Goal: Information Seeking & Learning: Find specific fact

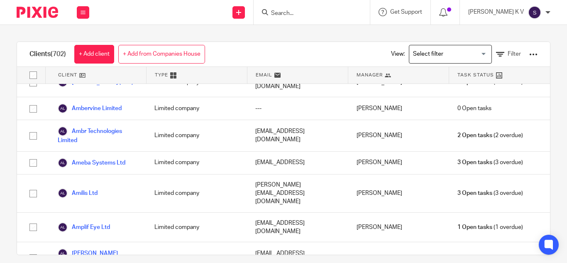
scroll to position [747, 0]
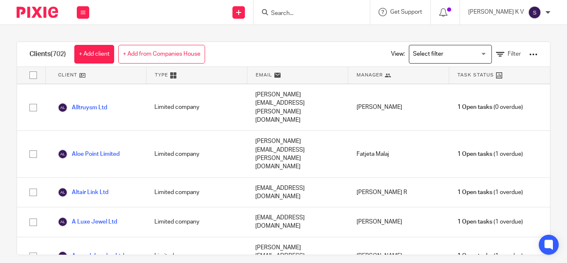
click at [306, 12] on input "Search" at bounding box center [307, 13] width 75 height 7
type input "the quill wine"
click button "submit" at bounding box center [0, 0] width 0 height 0
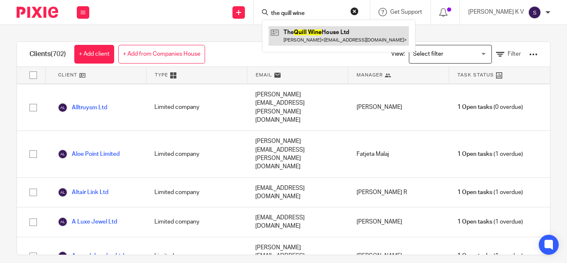
click at [318, 33] on link at bounding box center [339, 35] width 140 height 19
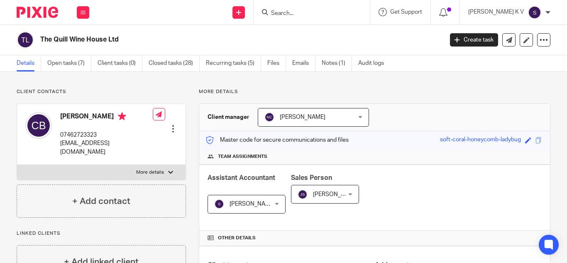
scroll to position [249, 0]
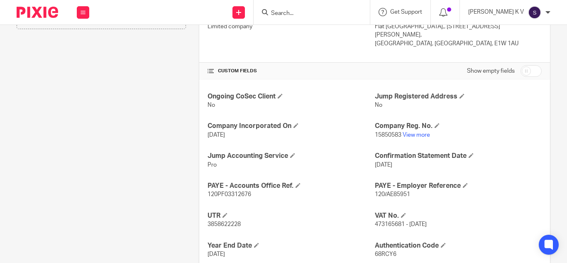
click at [317, 15] on input "Search" at bounding box center [307, 13] width 75 height 7
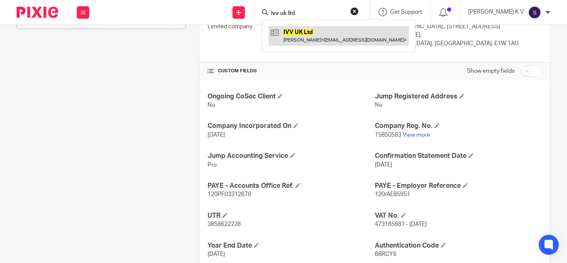
type input "ivv uk ltd"
click at [321, 32] on link at bounding box center [339, 35] width 140 height 19
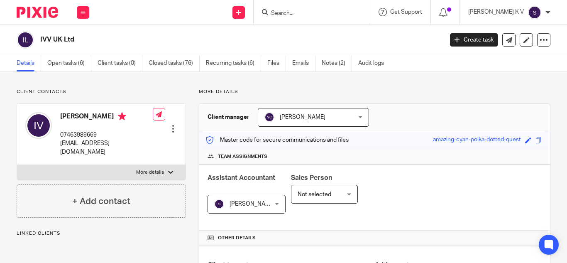
scroll to position [208, 0]
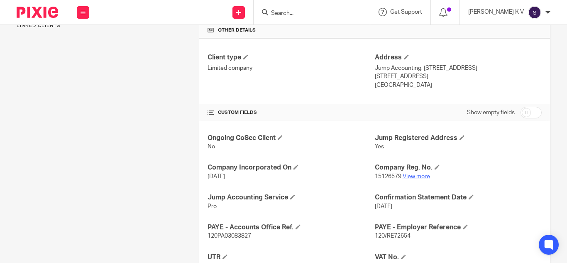
click at [410, 175] on link "View more" at bounding box center [416, 177] width 27 height 6
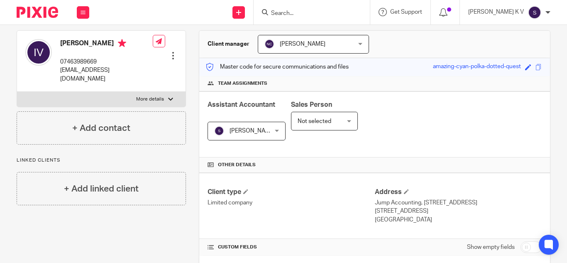
scroll to position [0, 0]
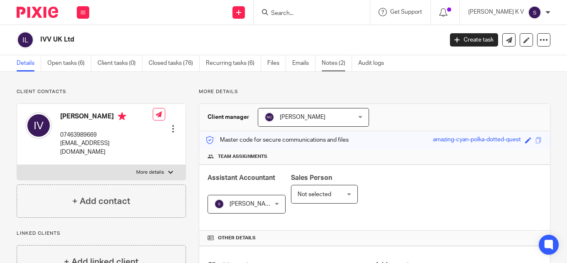
click at [331, 57] on link "Notes (2)" at bounding box center [337, 63] width 30 height 16
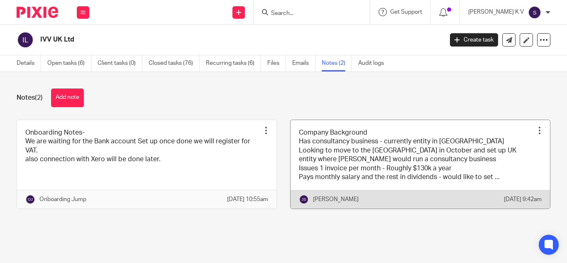
click at [380, 128] on link at bounding box center [420, 164] width 259 height 89
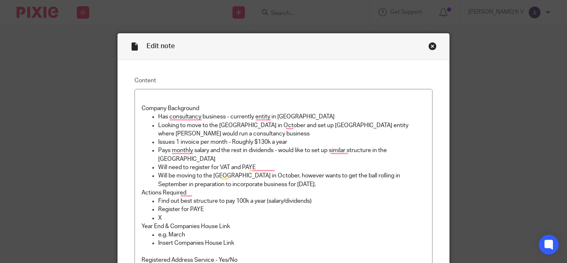
click at [431, 45] on div "Close this dialog window" at bounding box center [432, 46] width 8 height 8
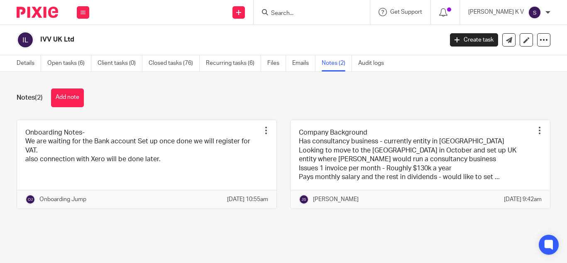
click at [320, 17] on input "Search" at bounding box center [307, 13] width 75 height 7
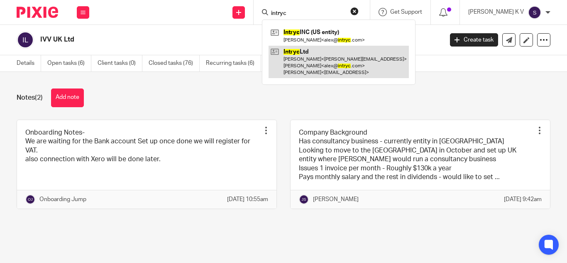
type input "intryc"
click at [332, 50] on link at bounding box center [339, 62] width 140 height 33
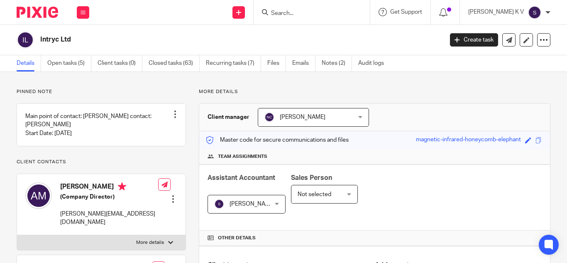
drag, startPoint x: 356, startPoint y: 43, endPoint x: 351, endPoint y: 42, distance: 5.3
click at [324, 17] on form at bounding box center [314, 12] width 88 height 10
click at [317, 13] on input "Search" at bounding box center [307, 13] width 75 height 7
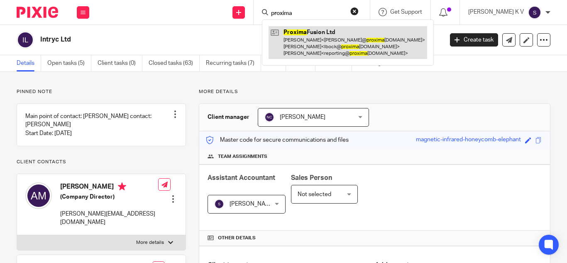
type input "proxima"
click at [357, 36] on link at bounding box center [348, 42] width 159 height 33
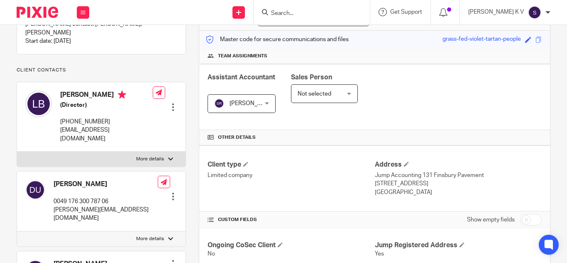
scroll to position [125, 0]
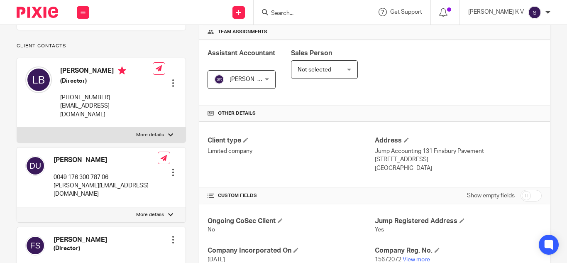
click at [325, 18] on div at bounding box center [312, 12] width 116 height 24
click at [315, 12] on input "Search" at bounding box center [307, 13] width 75 height 7
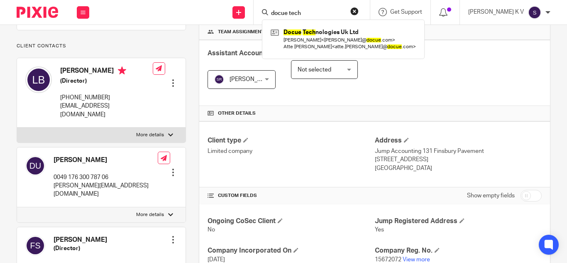
type input "docue tech"
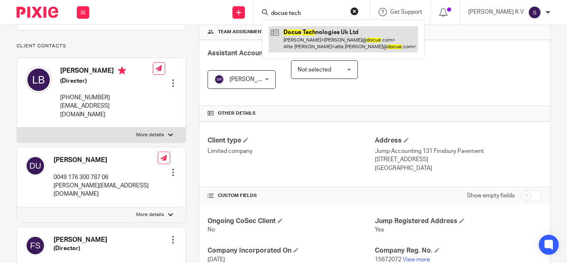
drag, startPoint x: 328, startPoint y: 23, endPoint x: 329, endPoint y: 29, distance: 5.5
click at [328, 26] on div "Docue Tech nologies Uk Ltd Jaakko Juhani Laukia < jaakko@ docue .com > Atte Kiv…" at bounding box center [343, 39] width 163 height 39
click at [329, 29] on link at bounding box center [343, 39] width 149 height 26
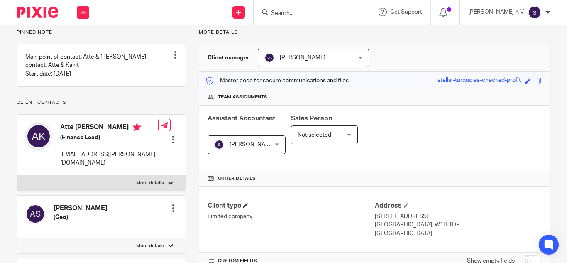
scroll to position [166, 0]
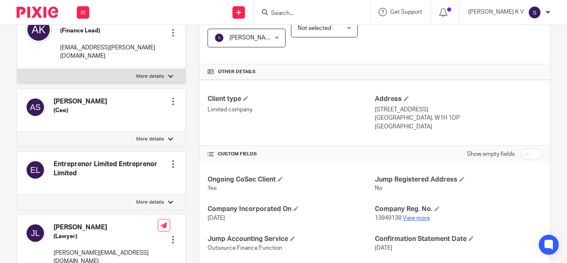
click at [415, 218] on link "View more" at bounding box center [416, 218] width 27 height 6
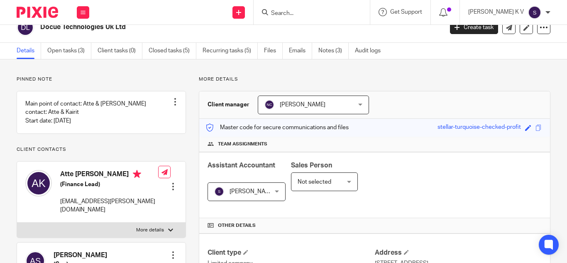
scroll to position [0, 0]
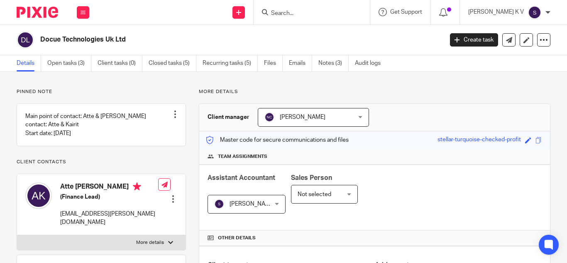
click at [312, 14] on input "Search" at bounding box center [307, 13] width 75 height 7
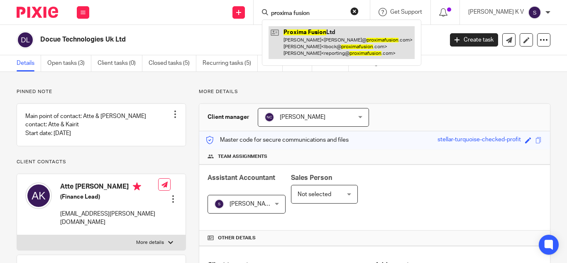
type input "proxima fusion"
click at [337, 42] on link at bounding box center [342, 42] width 146 height 33
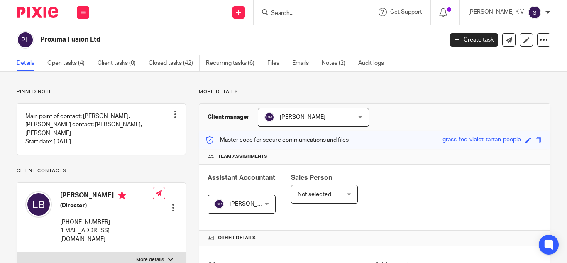
scroll to position [208, 0]
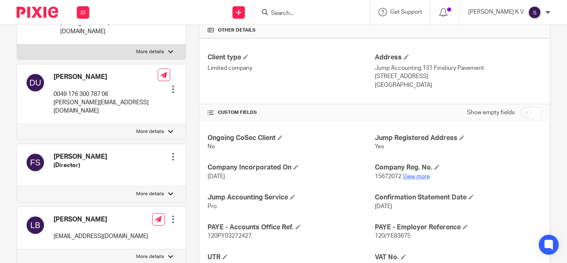
click at [406, 176] on link "View more" at bounding box center [416, 177] width 27 height 6
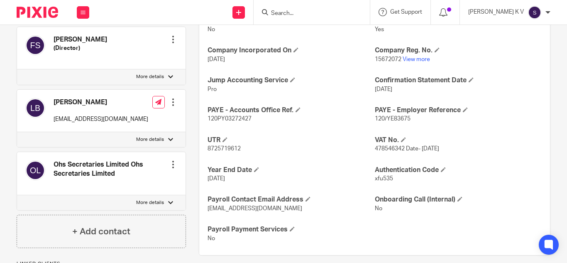
scroll to position [332, 0]
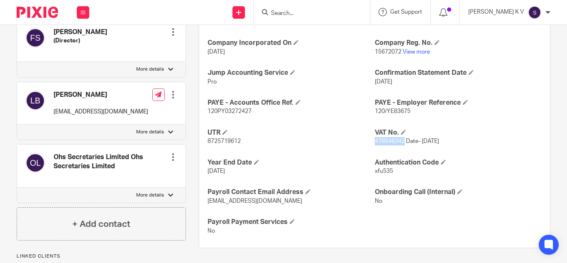
drag, startPoint x: 372, startPoint y: 140, endPoint x: 401, endPoint y: 142, distance: 29.1
click at [401, 142] on span "478546342 Date- [DATE]" at bounding box center [407, 141] width 64 height 6
copy span "478546342"
click at [415, 51] on link "View more" at bounding box center [416, 52] width 27 height 6
click at [410, 47] on h4 "Company Reg. No." at bounding box center [458, 43] width 167 height 9
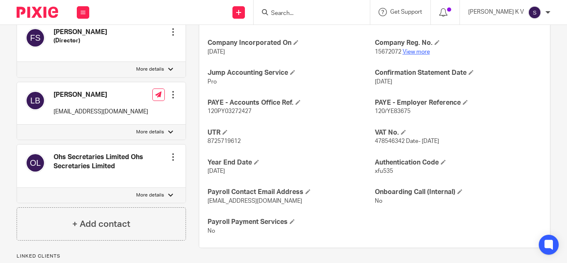
click at [411, 49] on link "View more" at bounding box center [416, 52] width 27 height 6
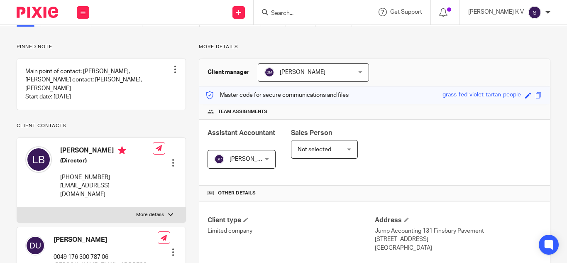
scroll to position [0, 0]
